Goal: Book appointment/travel/reservation

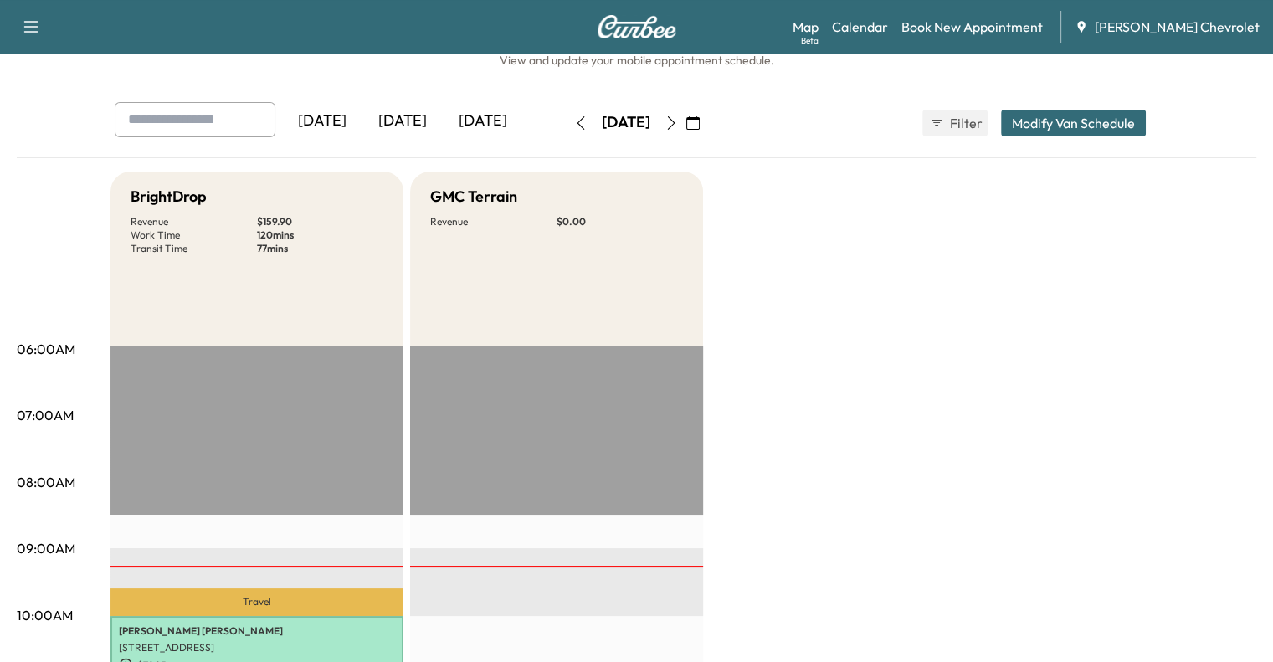
scroll to position [44, 0]
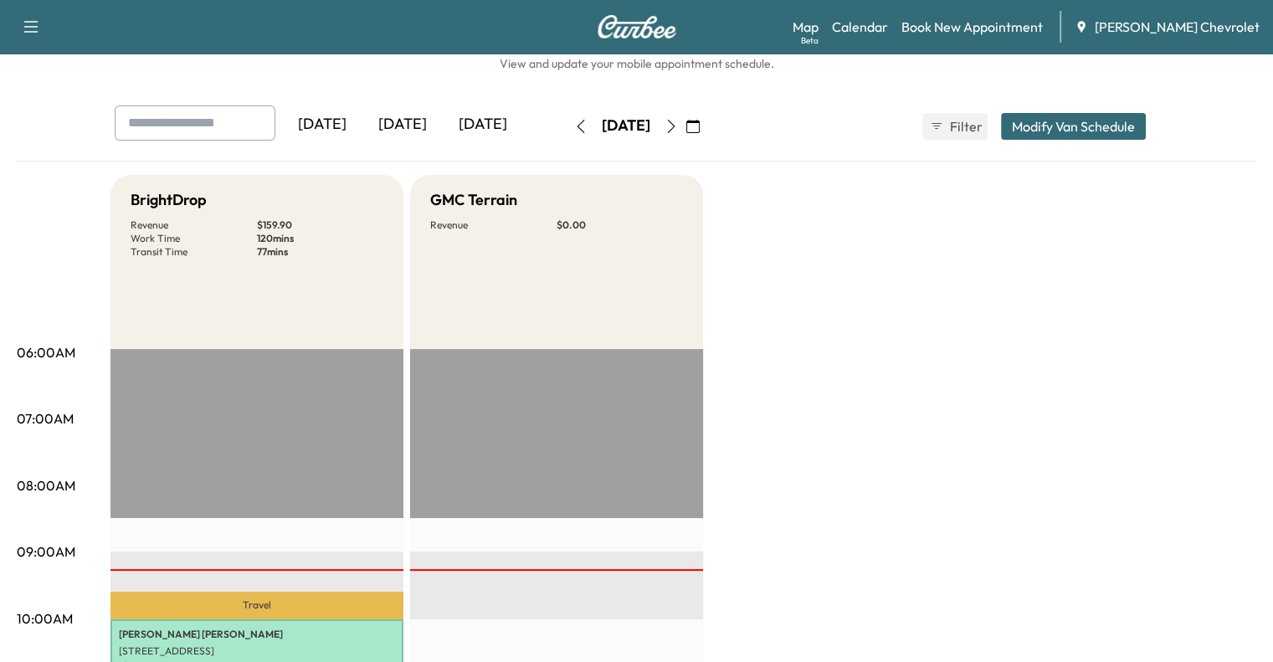
click at [443, 116] on div "[DATE]" at bounding box center [483, 124] width 80 height 38
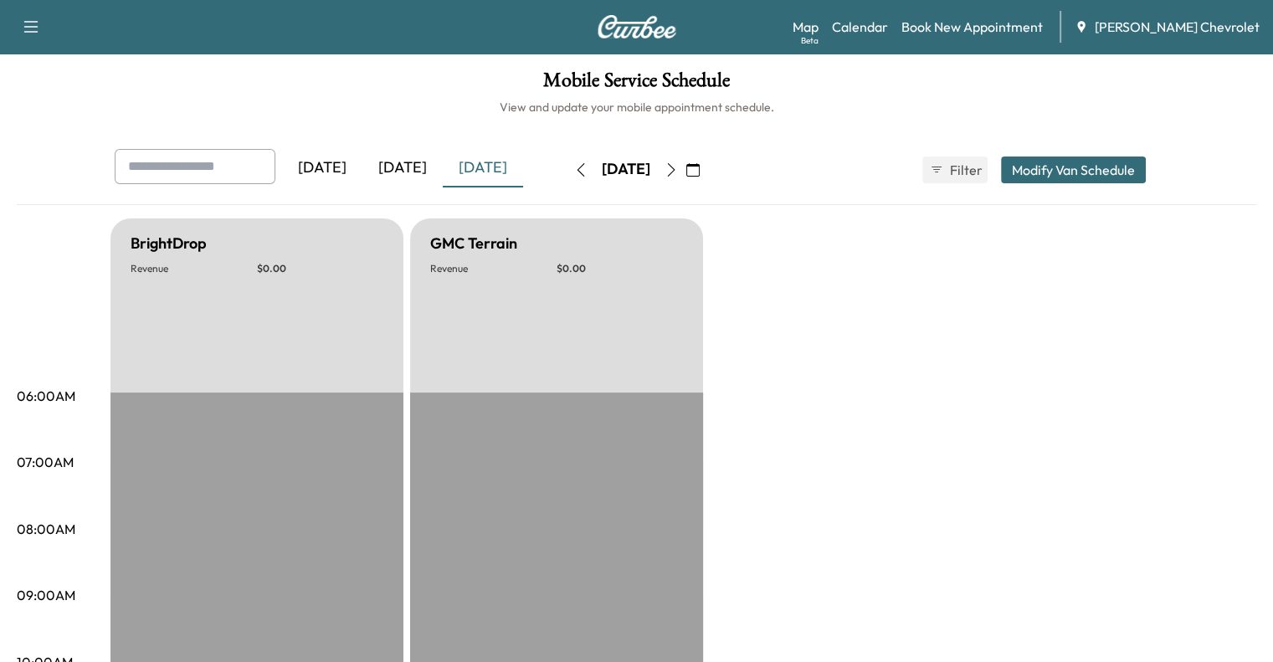
click at [699, 166] on icon "button" at bounding box center [692, 169] width 13 height 13
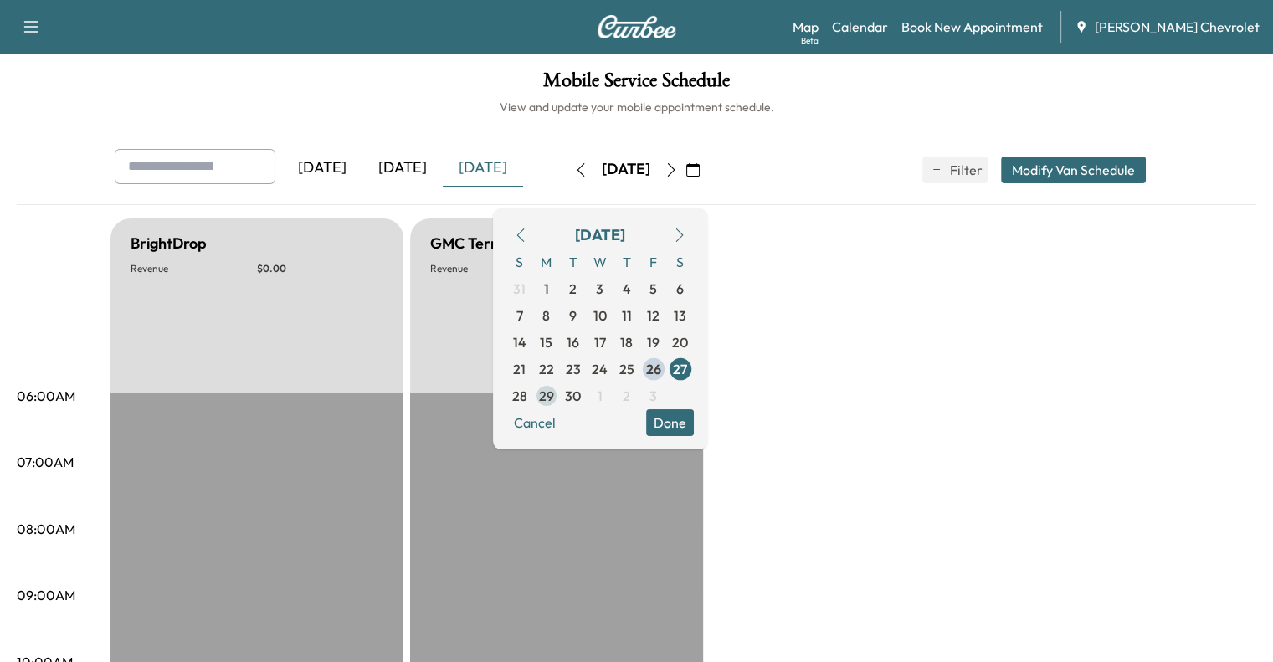
click at [554, 400] on span "29" at bounding box center [546, 396] width 15 height 20
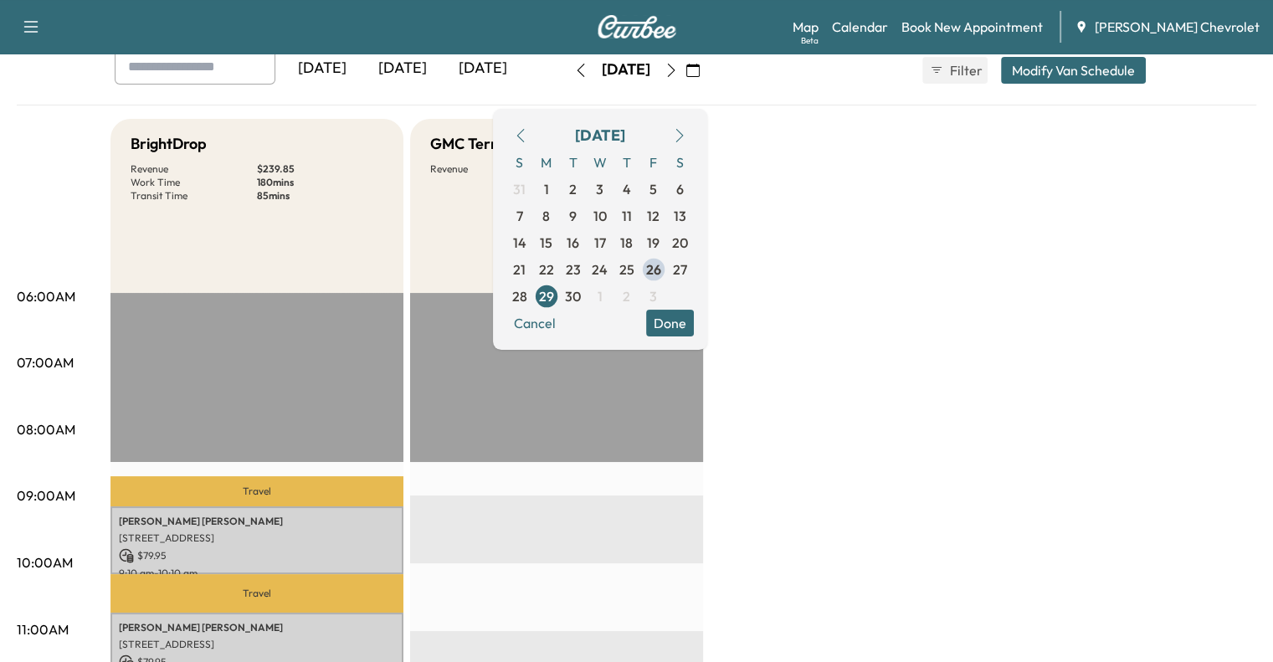
scroll to position [99, 0]
click at [581, 300] on span "30" at bounding box center [573, 297] width 16 height 20
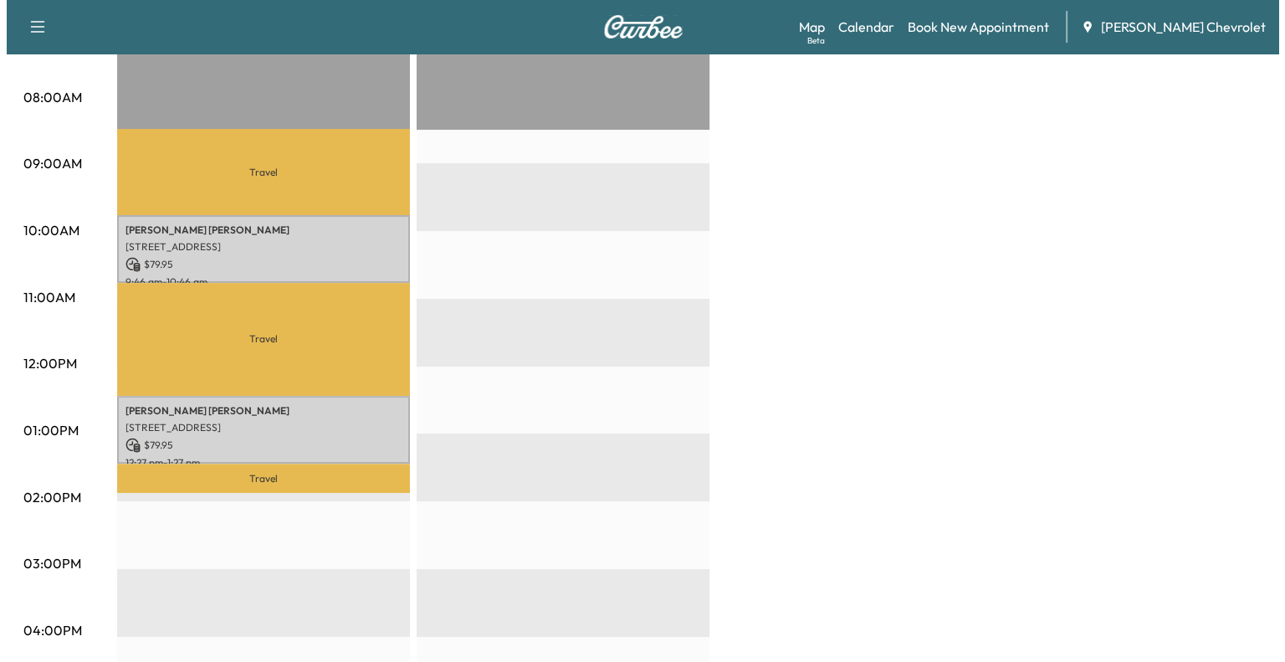
scroll to position [432, 0]
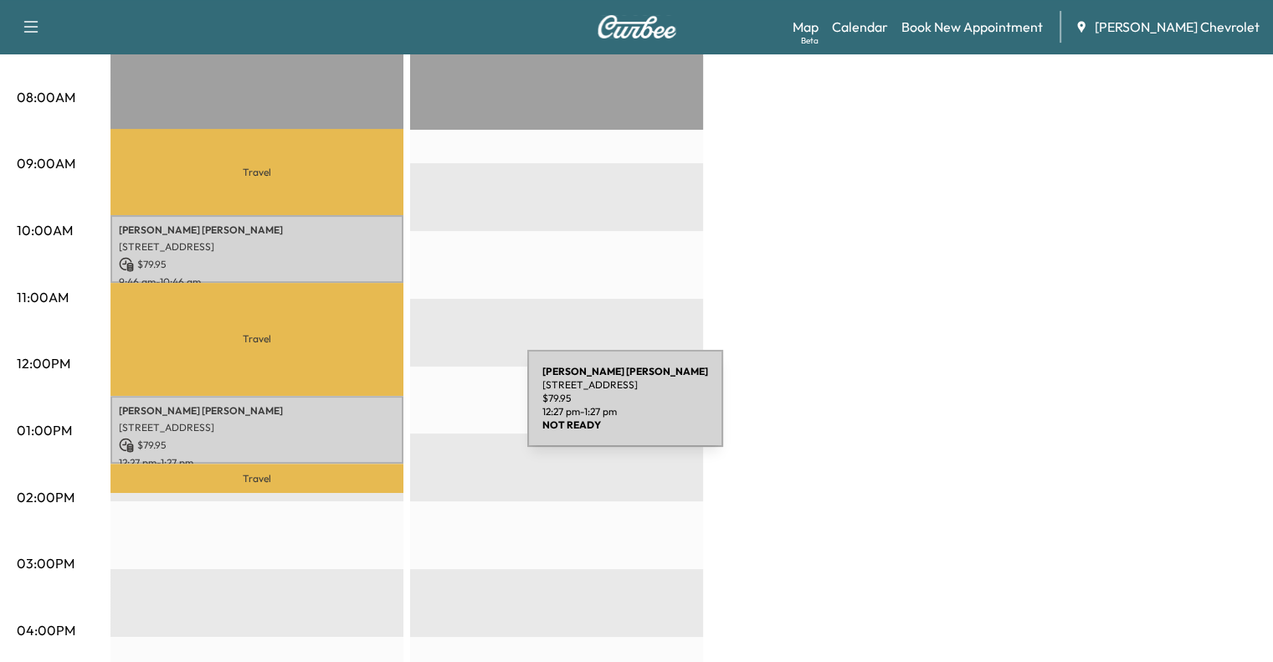
click at [391, 421] on p "[STREET_ADDRESS]" at bounding box center [257, 427] width 276 height 13
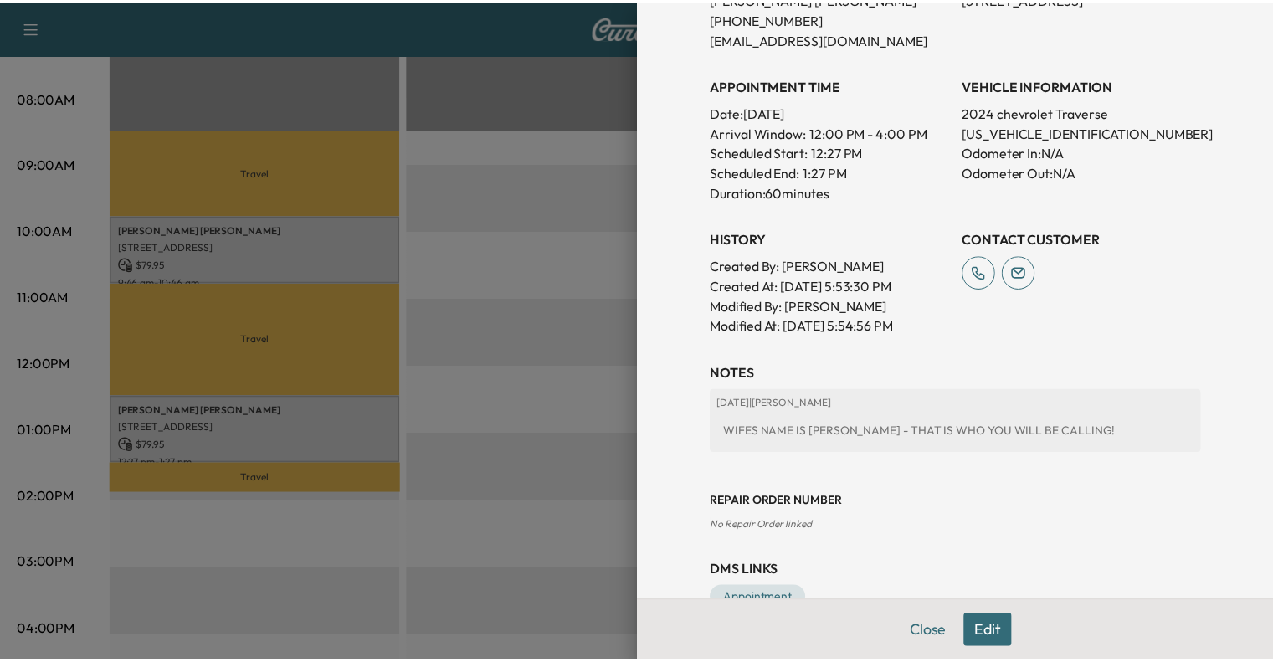
scroll to position [445, 0]
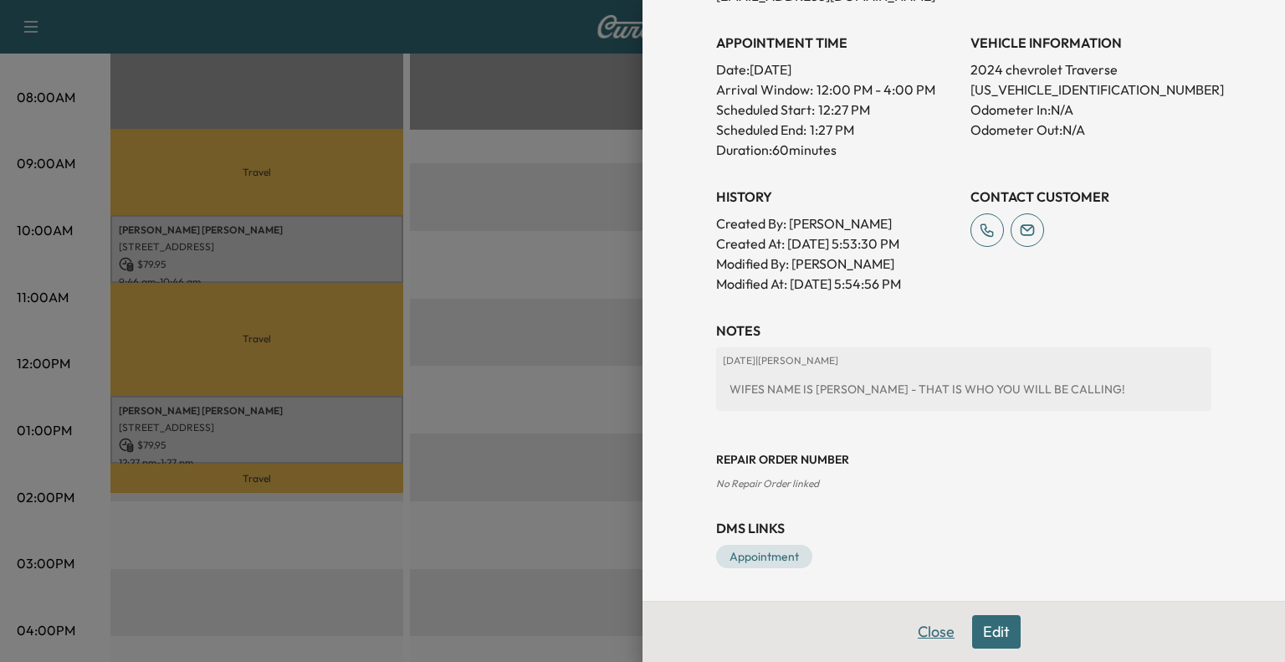
click at [923, 643] on button "Close" at bounding box center [936, 631] width 59 height 33
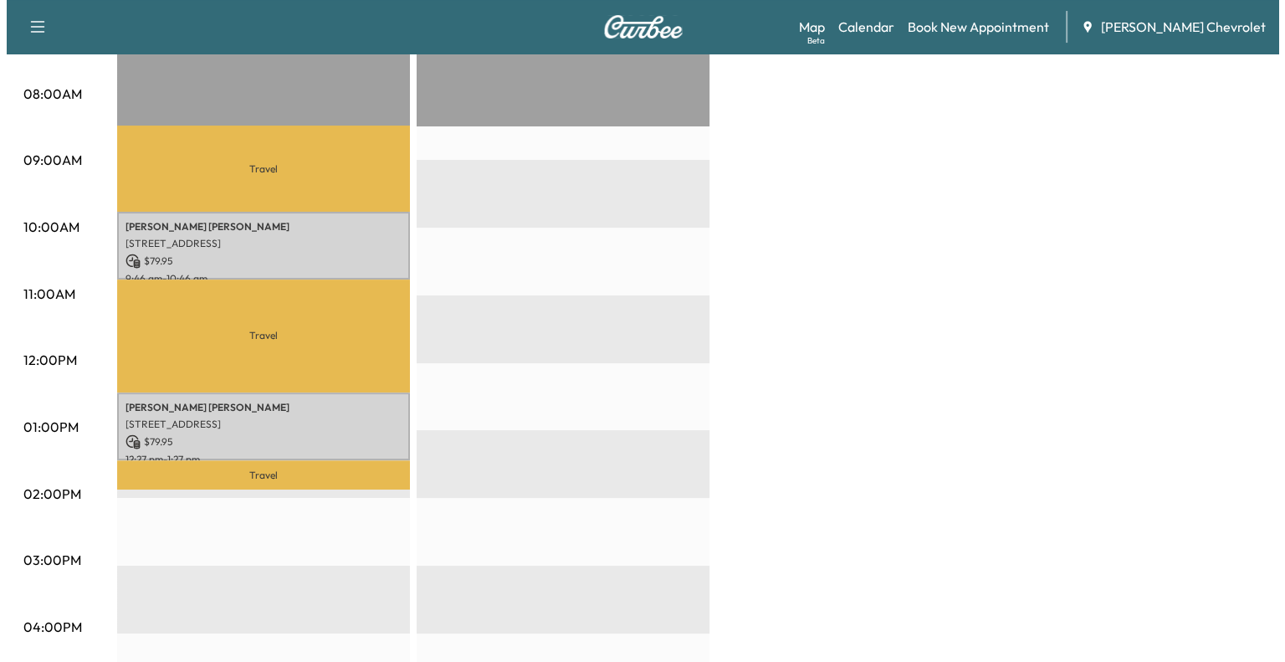
scroll to position [435, 0]
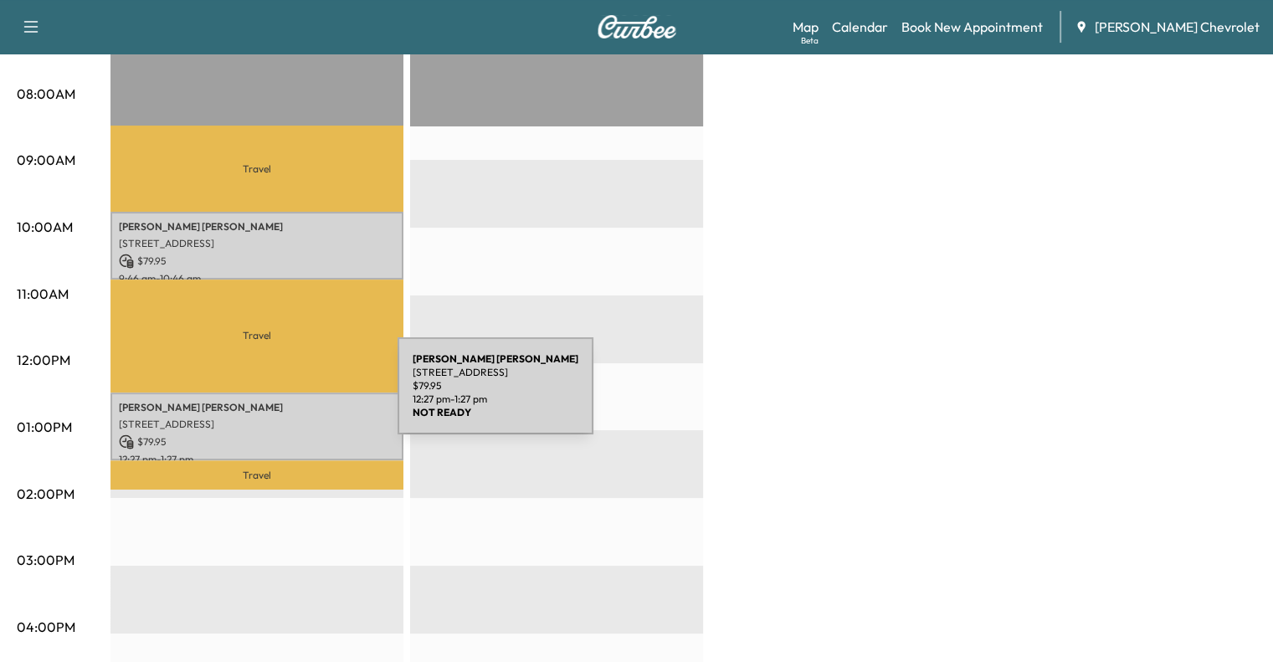
click at [268, 403] on p "[PERSON_NAME]" at bounding box center [257, 407] width 276 height 13
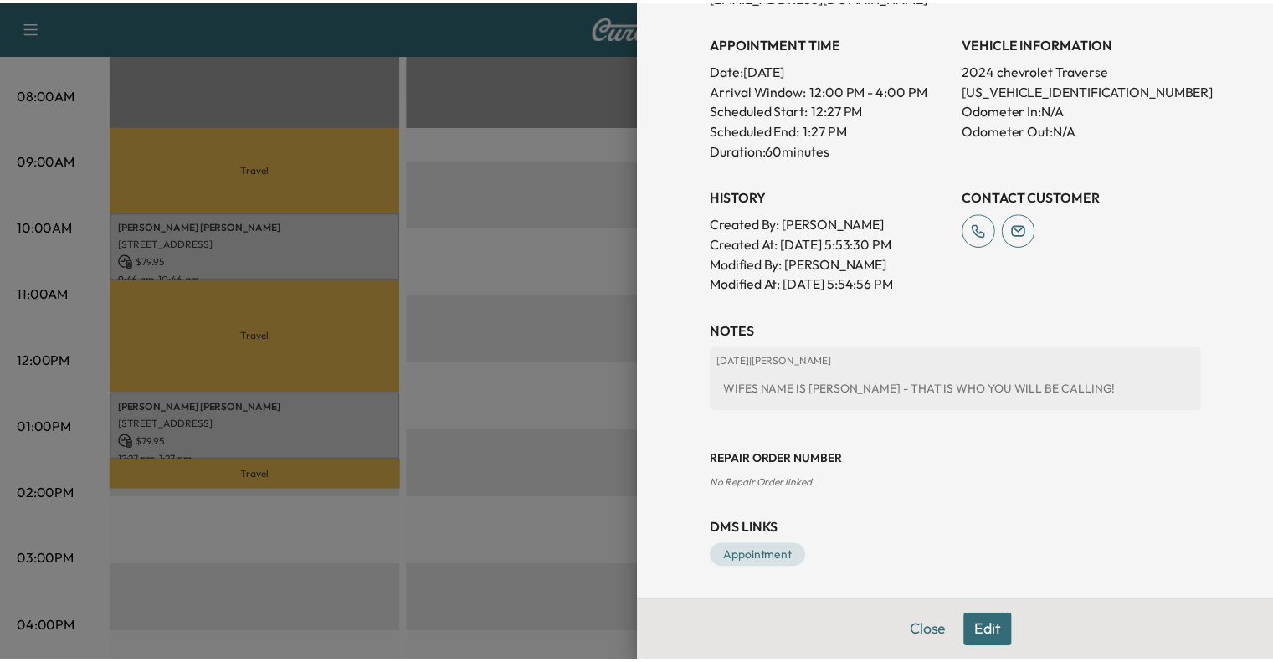
scroll to position [444, 0]
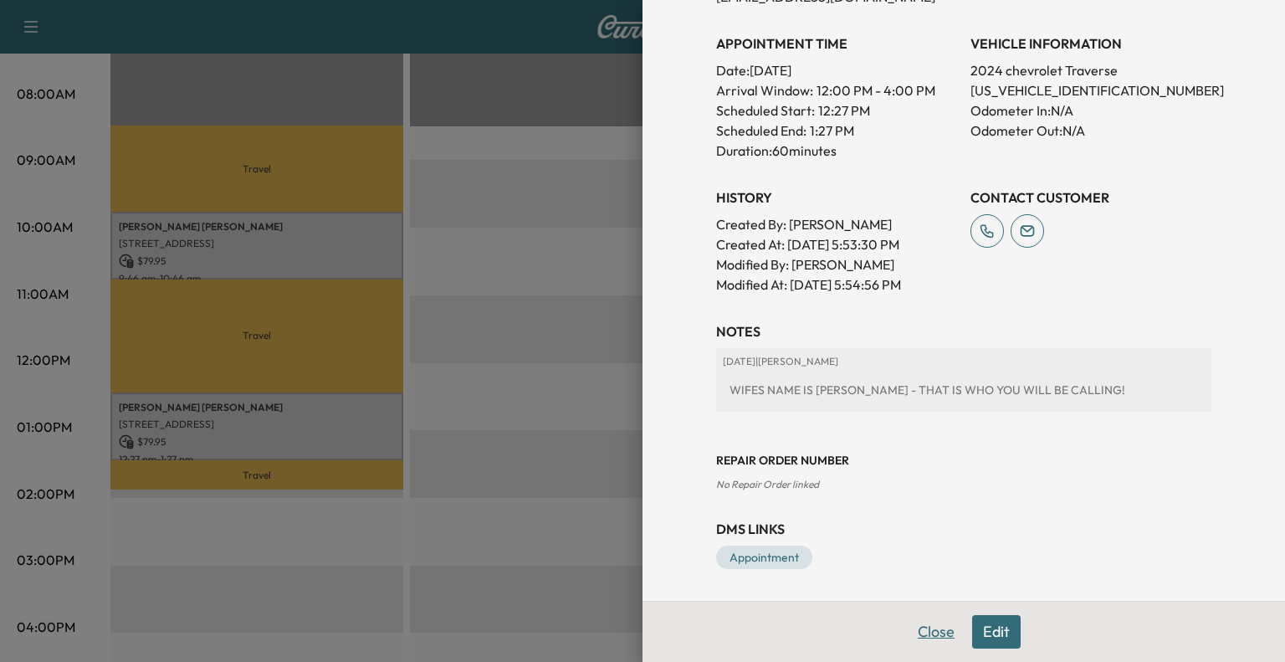
click at [924, 626] on button "Close" at bounding box center [936, 631] width 59 height 33
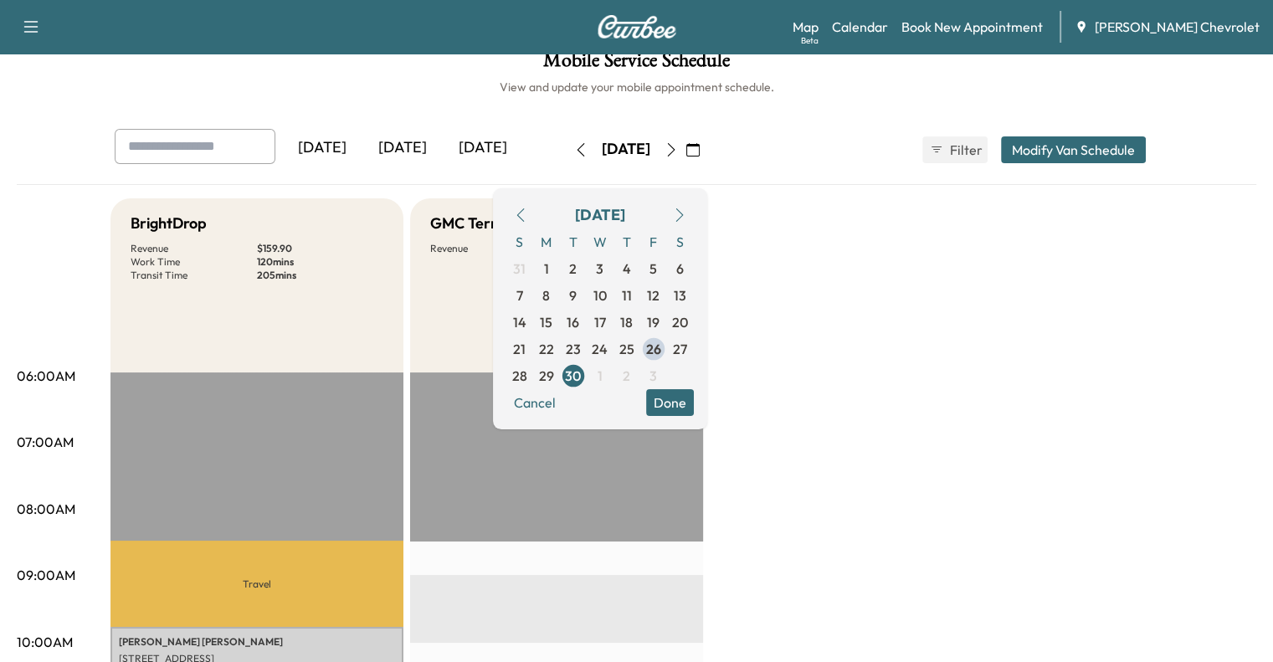
scroll to position [0, 0]
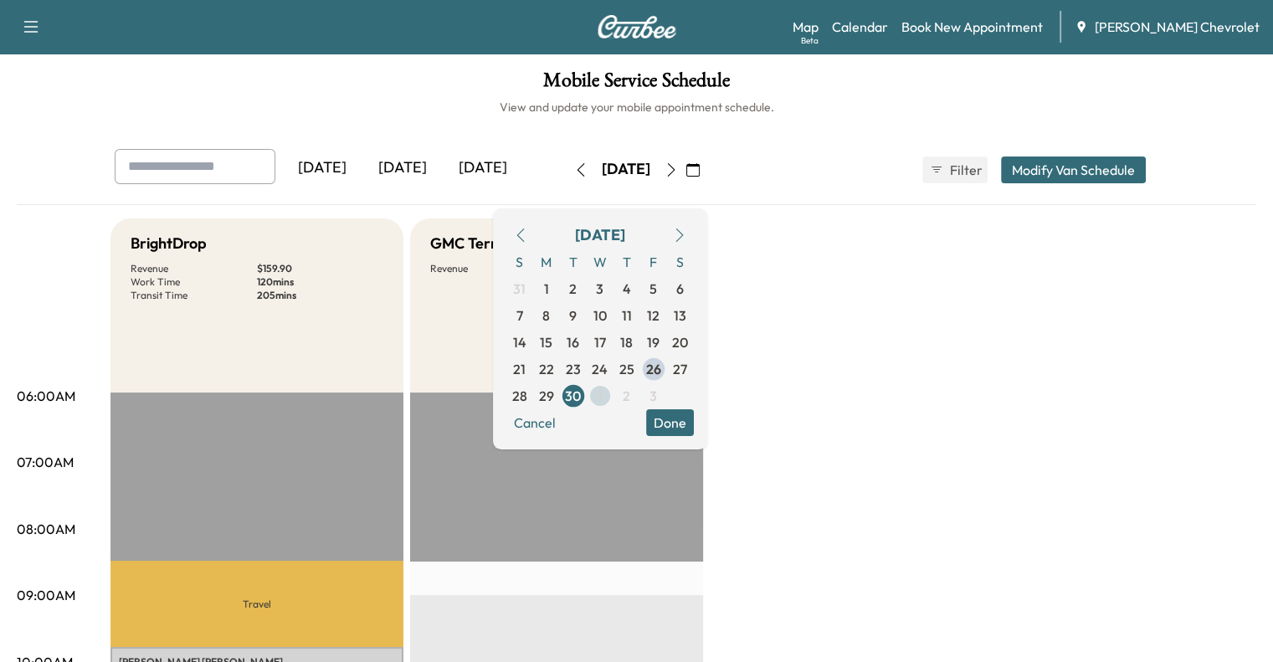
click at [613, 391] on span "1" at bounding box center [600, 395] width 27 height 27
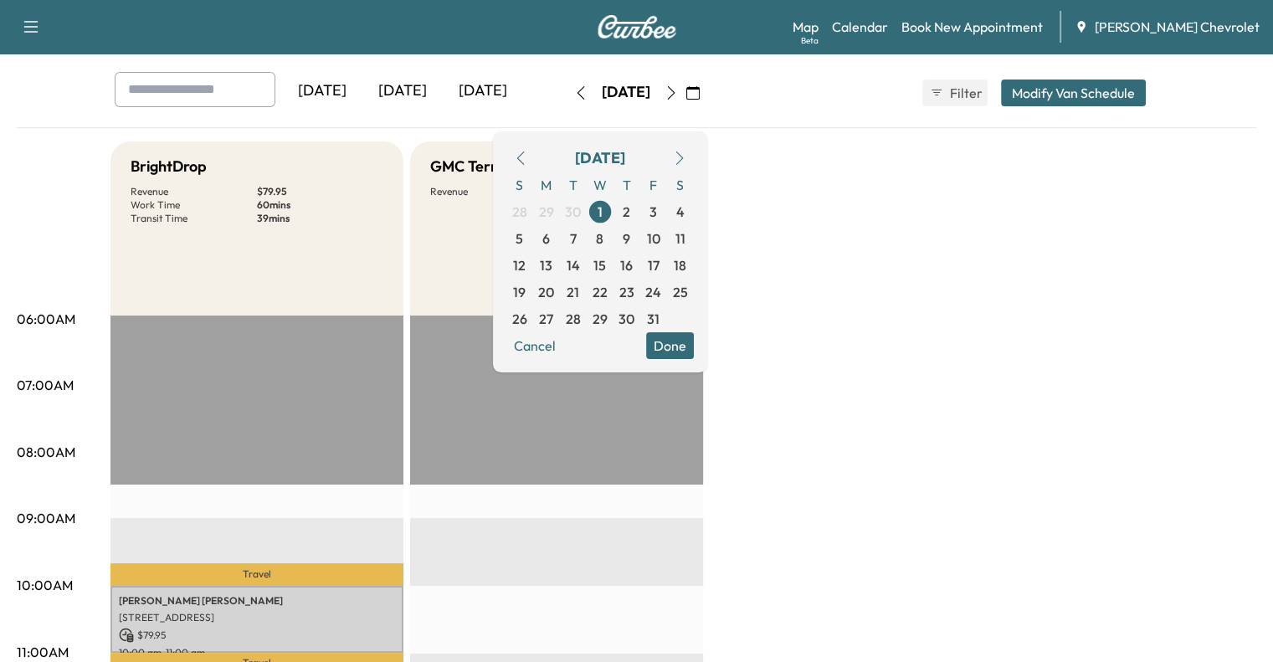
scroll to position [69, 0]
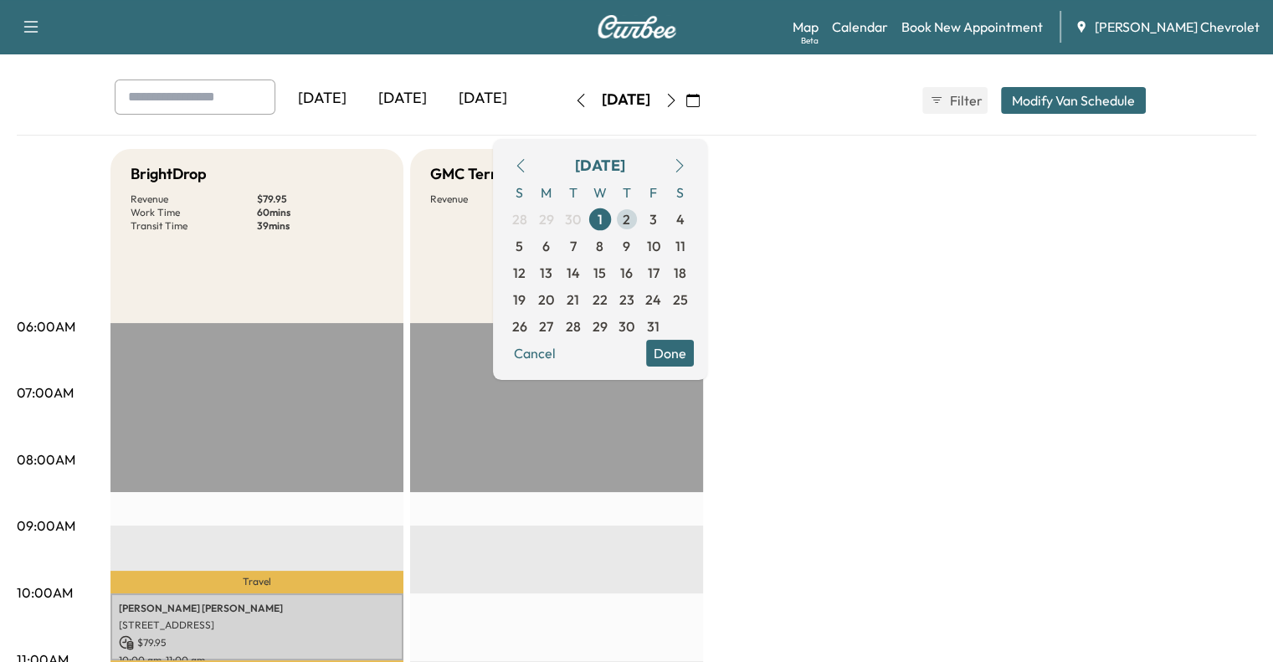
click at [630, 218] on span "2" at bounding box center [626, 219] width 8 height 20
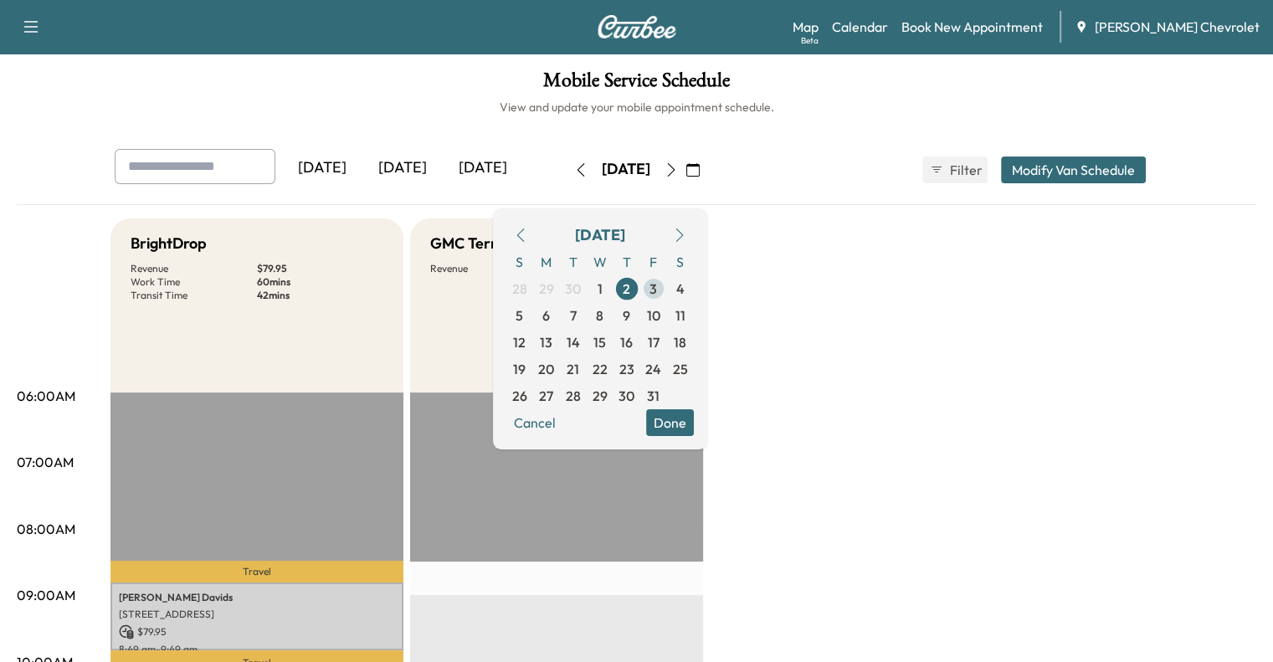
click at [667, 287] on span "3" at bounding box center [653, 288] width 27 height 27
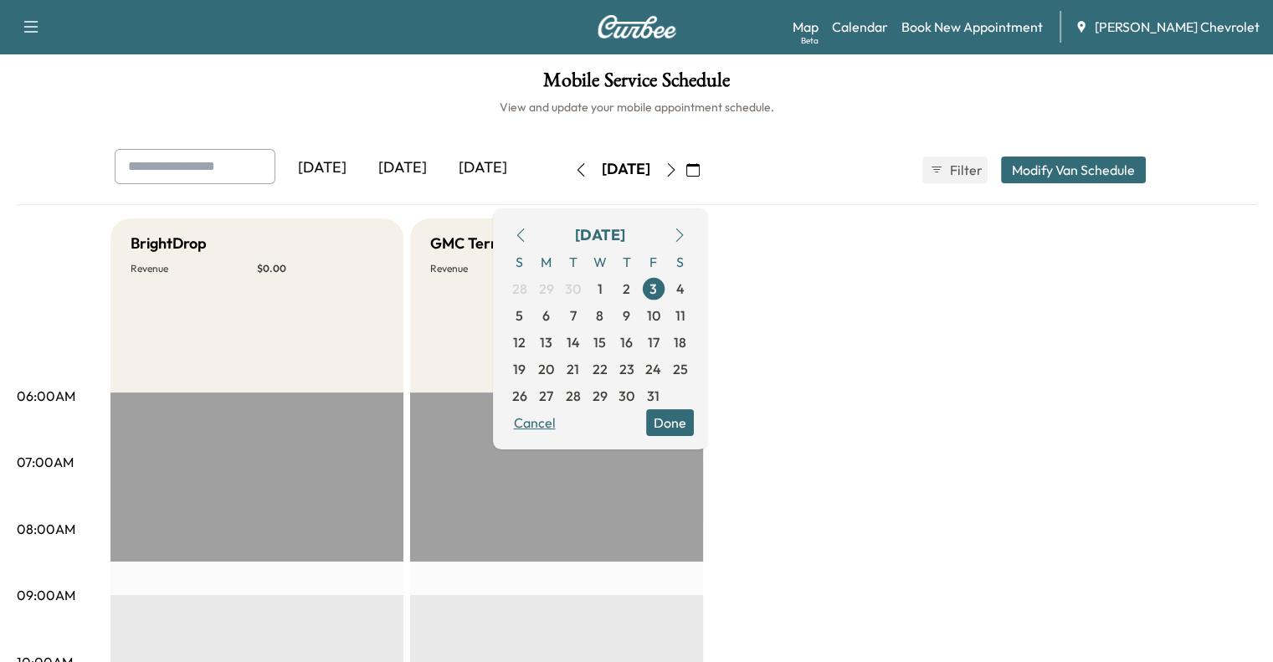
click at [563, 420] on button "Cancel" at bounding box center [534, 422] width 57 height 27
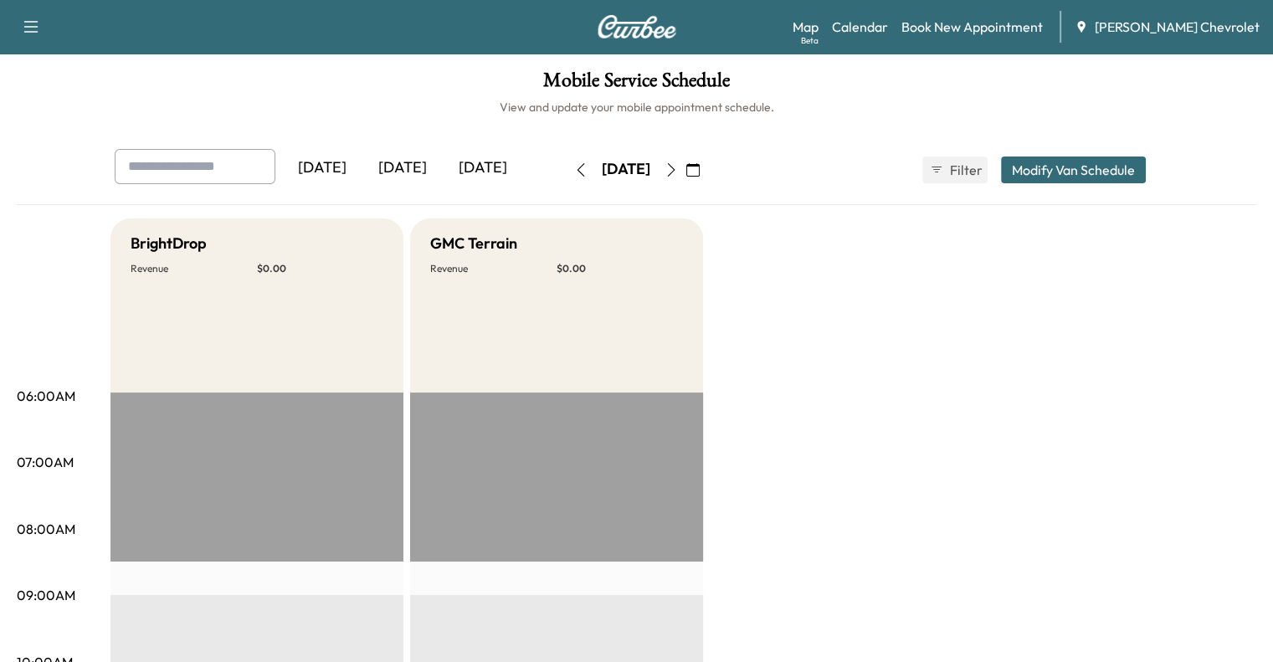
click at [699, 171] on icon "button" at bounding box center [692, 169] width 13 height 13
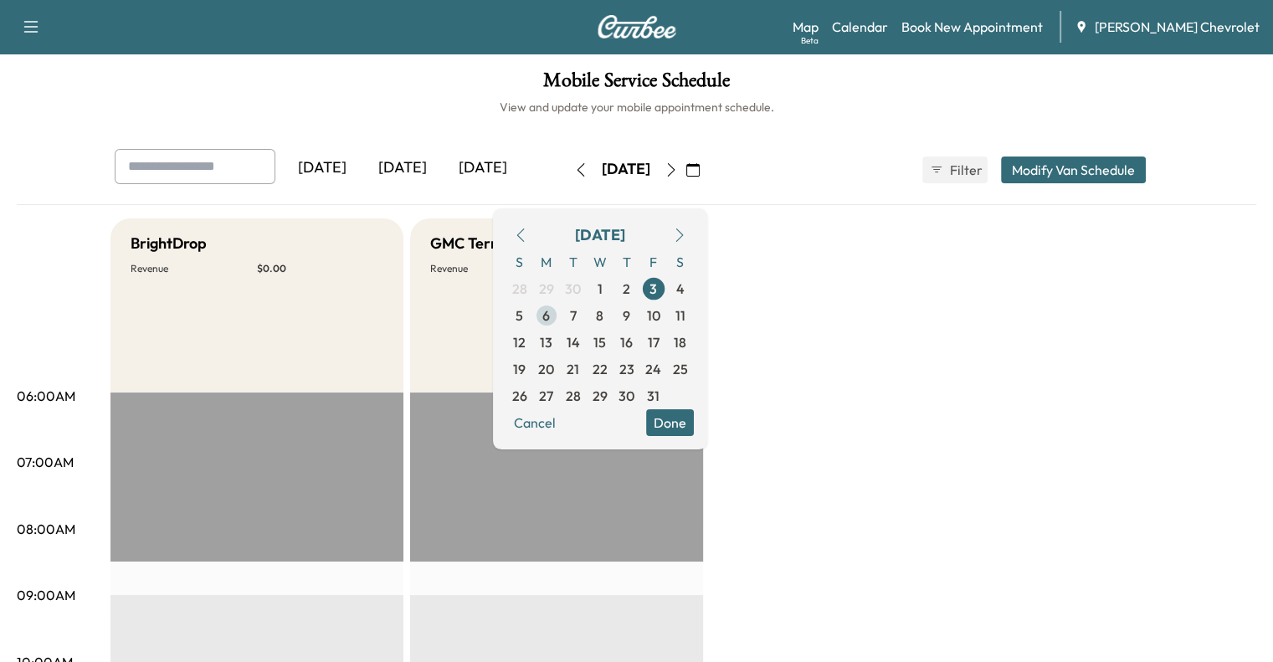
click at [550, 312] on span "6" at bounding box center [546, 315] width 8 height 20
click at [576, 314] on span "7" at bounding box center [573, 315] width 7 height 20
click at [640, 313] on span "9" at bounding box center [626, 315] width 27 height 27
click at [613, 313] on span "8" at bounding box center [600, 315] width 27 height 27
click at [660, 314] on span "10" at bounding box center [653, 315] width 13 height 20
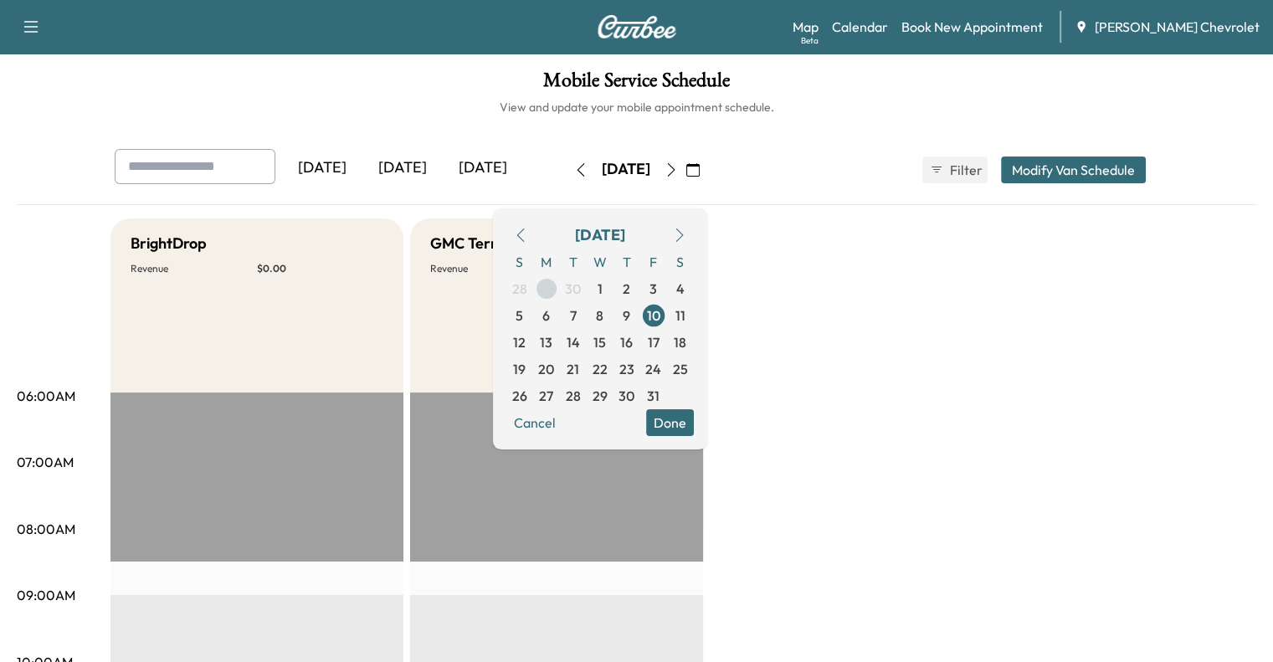
click at [554, 288] on span "29" at bounding box center [546, 289] width 15 height 20
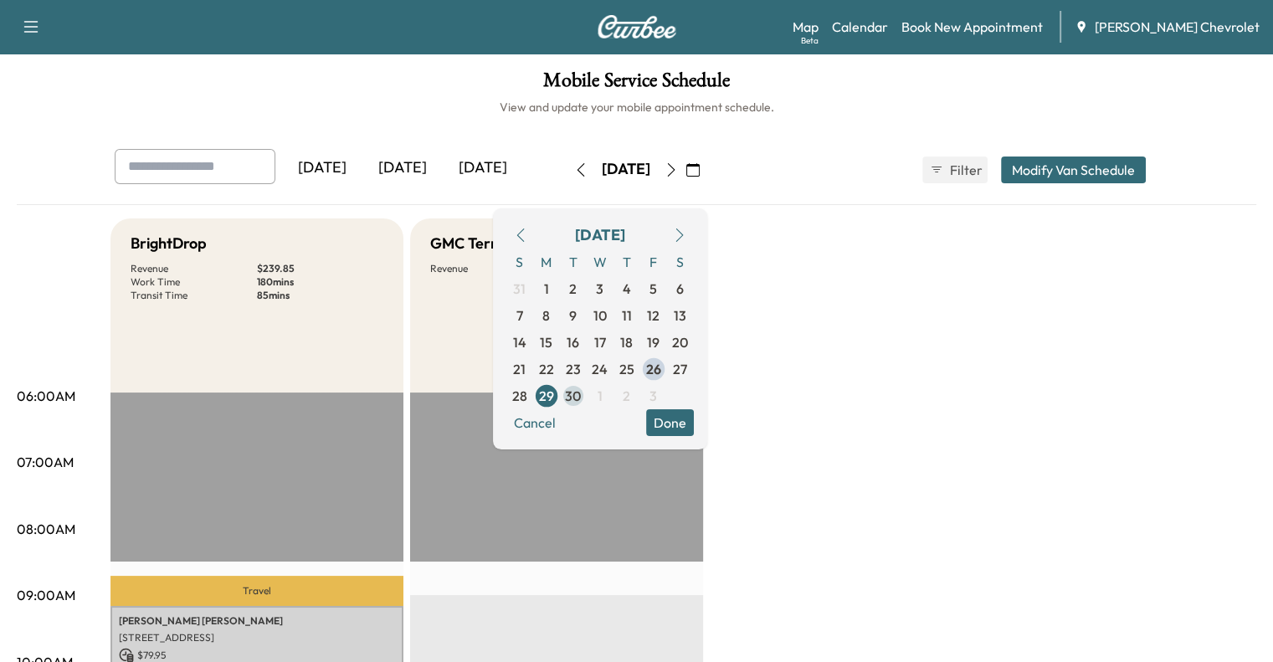
click at [581, 395] on span "30" at bounding box center [573, 396] width 16 height 20
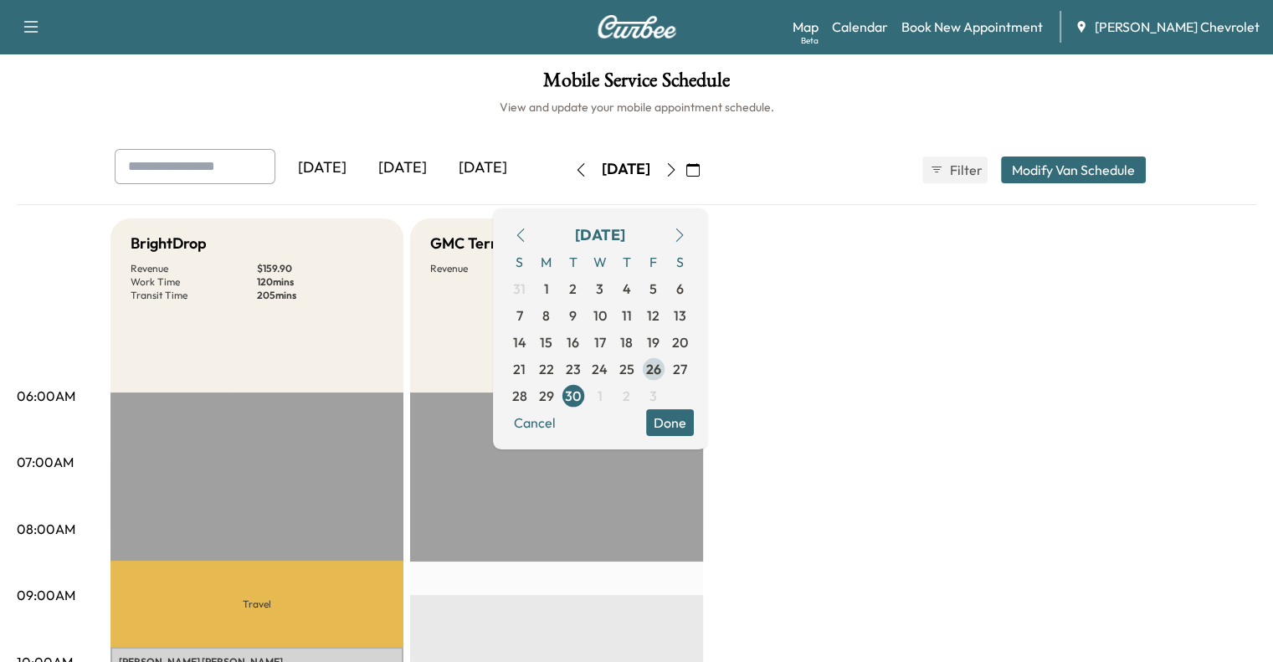
click at [661, 370] on span "26" at bounding box center [653, 369] width 15 height 20
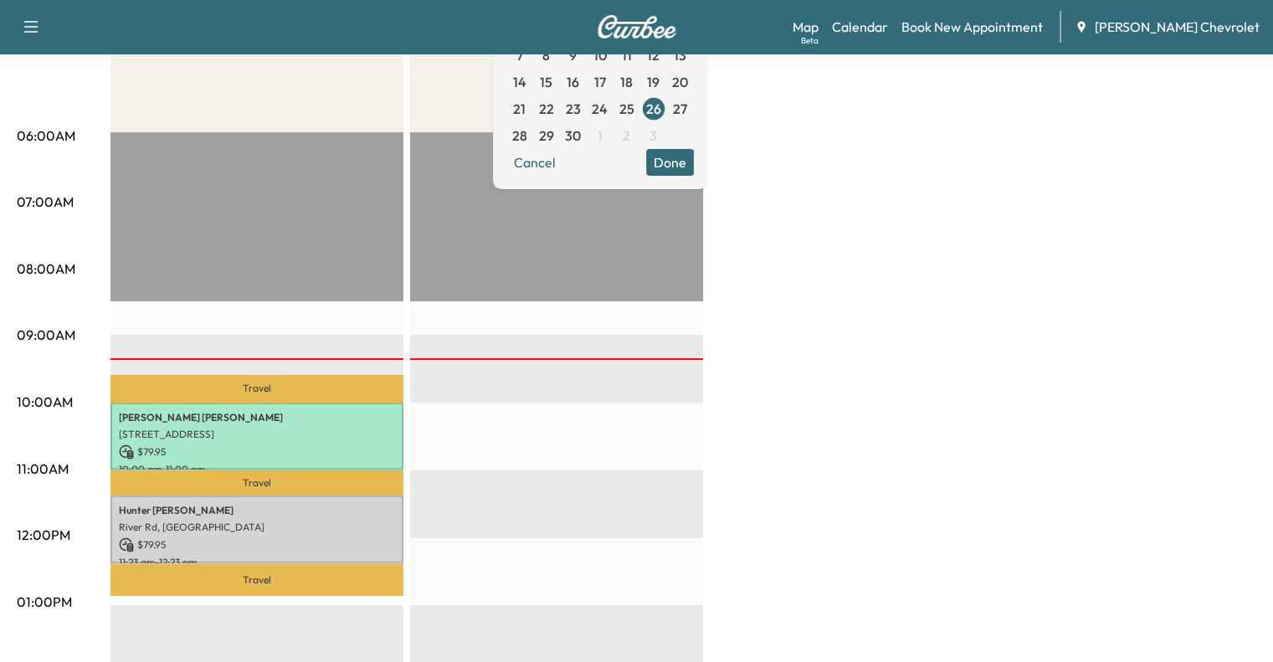
scroll to position [261, 0]
click at [563, 166] on button "Cancel" at bounding box center [534, 161] width 57 height 27
